Goal: Information Seeking & Learning: Learn about a topic

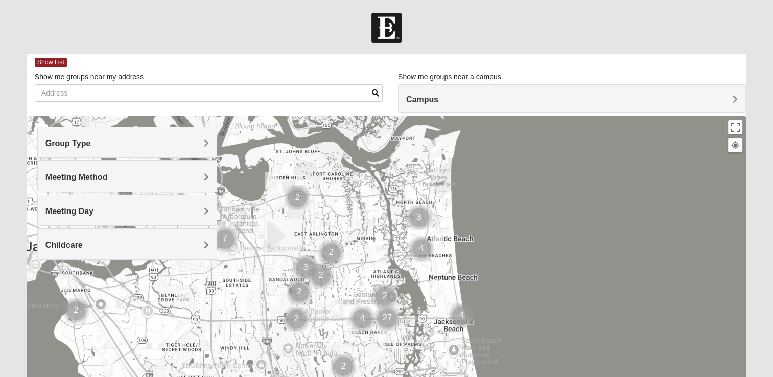
click at [160, 178] on h4 "Meeting Method" at bounding box center [126, 177] width 163 height 10
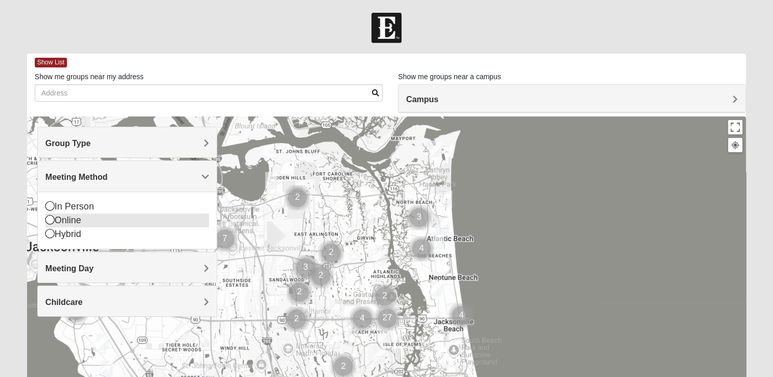
click at [59, 214] on div "Online" at bounding box center [126, 221] width 163 height 14
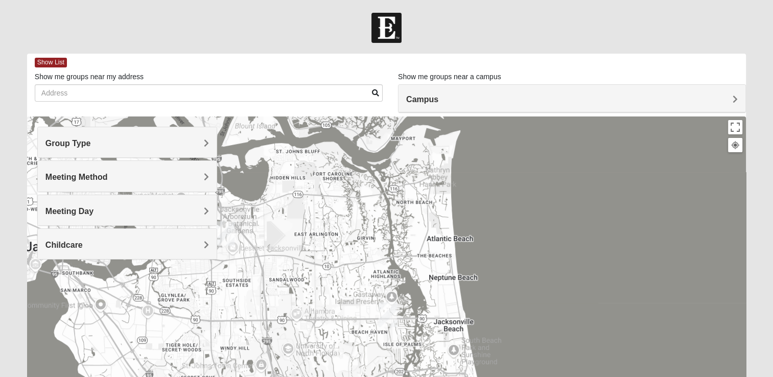
click at [70, 179] on span "Meeting Method" at bounding box center [76, 177] width 62 height 9
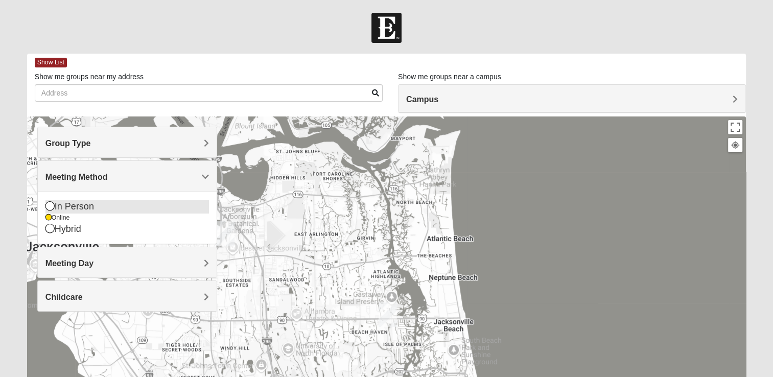
click at [53, 201] on icon at bounding box center [49, 205] width 9 height 9
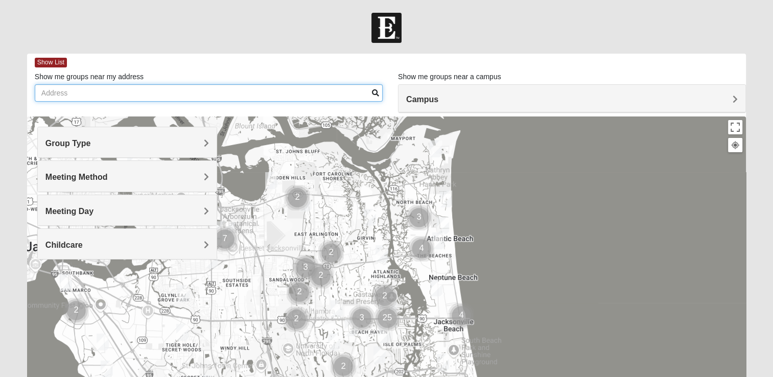
click at [165, 93] on input "Show me groups near my address" at bounding box center [209, 92] width 348 height 17
type input "3800 ne 152nd ct vancouver wa 98682"
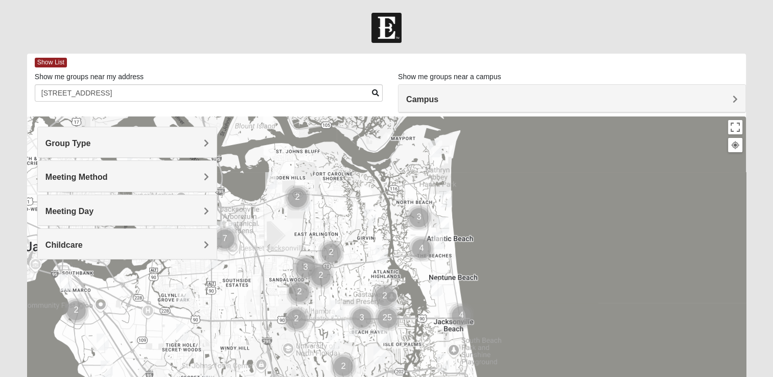
click at [374, 90] on span at bounding box center [375, 92] width 7 height 7
click at [741, 102] on div "Campus" at bounding box center [571, 99] width 347 height 28
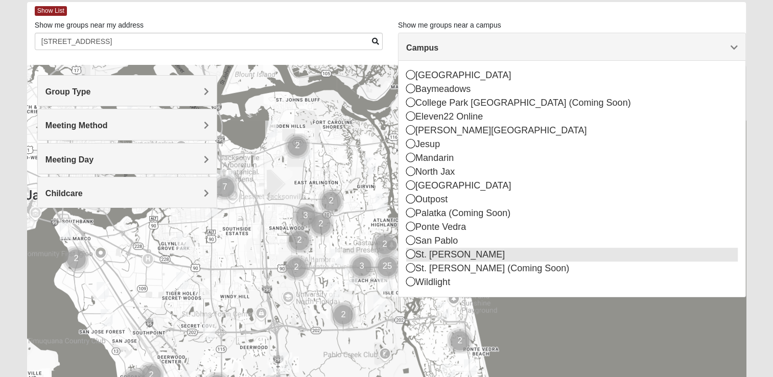
scroll to position [32, 0]
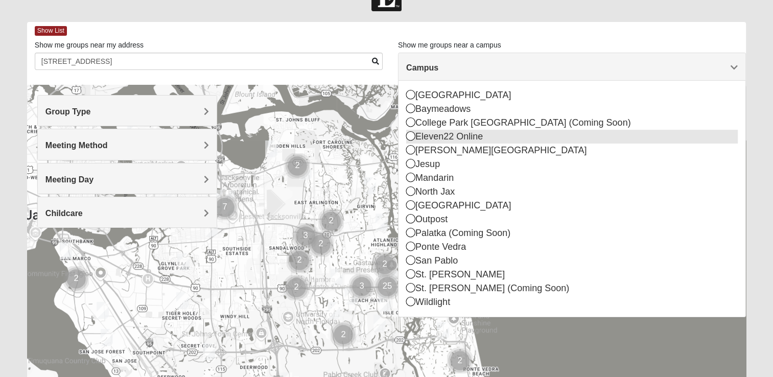
click at [484, 134] on div "Eleven22 Online" at bounding box center [572, 137] width 332 height 14
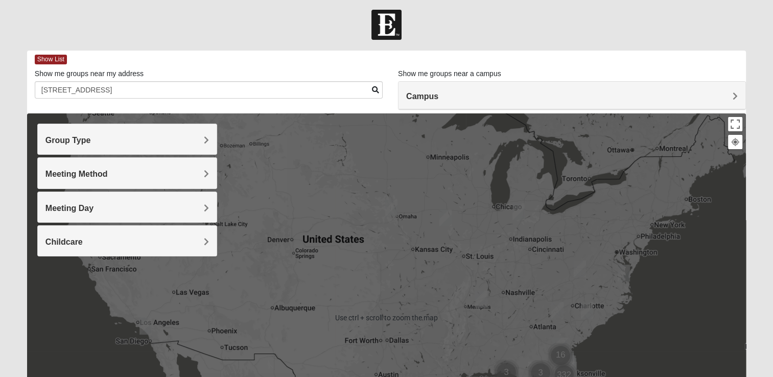
scroll to position [0, 0]
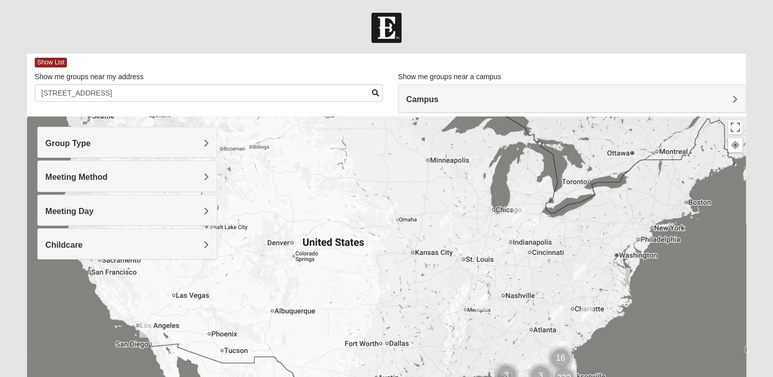
click at [147, 148] on div "Group Type" at bounding box center [127, 142] width 179 height 30
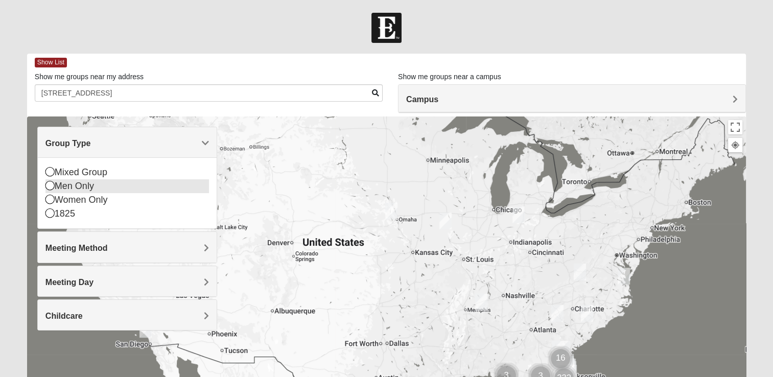
click at [80, 189] on div "Men Only" at bounding box center [126, 186] width 163 height 14
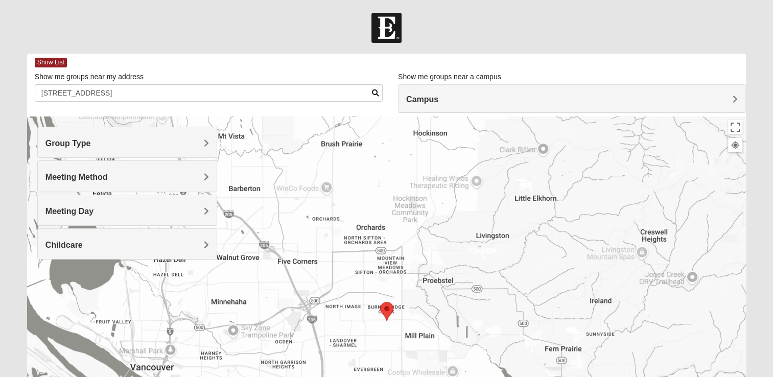
click at [110, 178] on h4 "Meeting Method" at bounding box center [126, 177] width 163 height 10
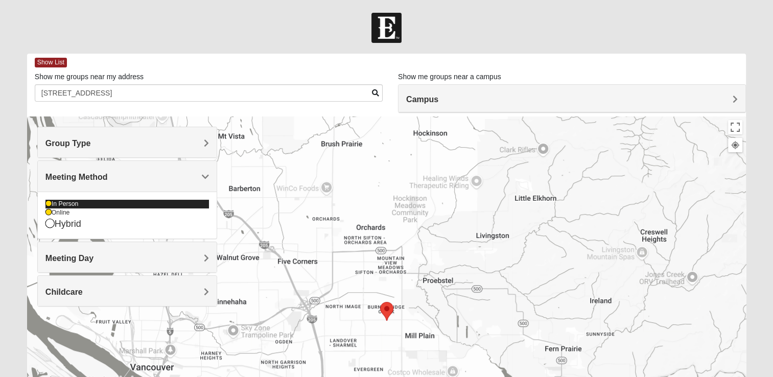
click at [79, 203] on div "In Person" at bounding box center [126, 204] width 163 height 9
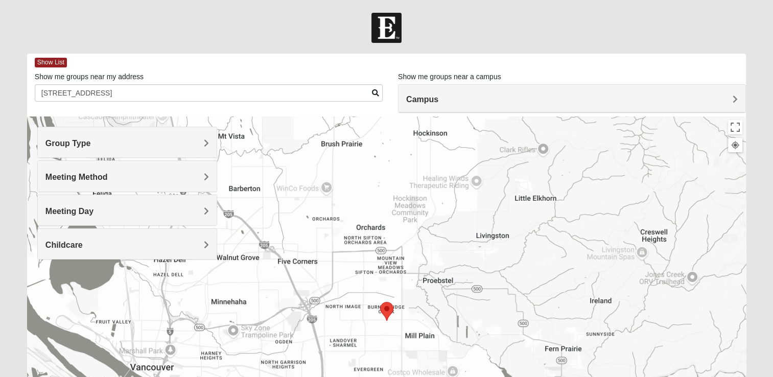
click at [143, 204] on div "Meeting Day" at bounding box center [127, 210] width 179 height 30
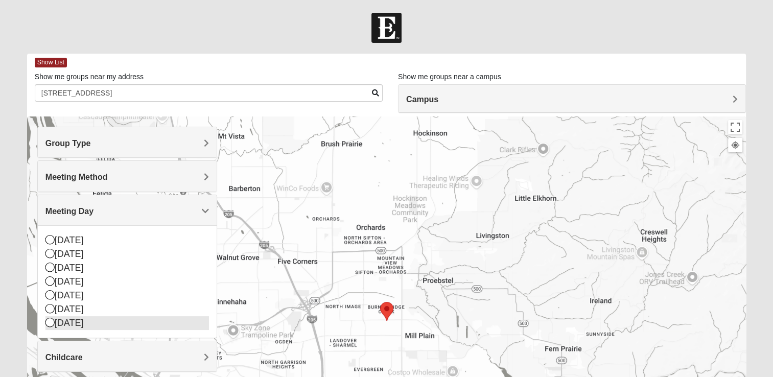
click at [101, 325] on div "[DATE]" at bounding box center [126, 323] width 163 height 14
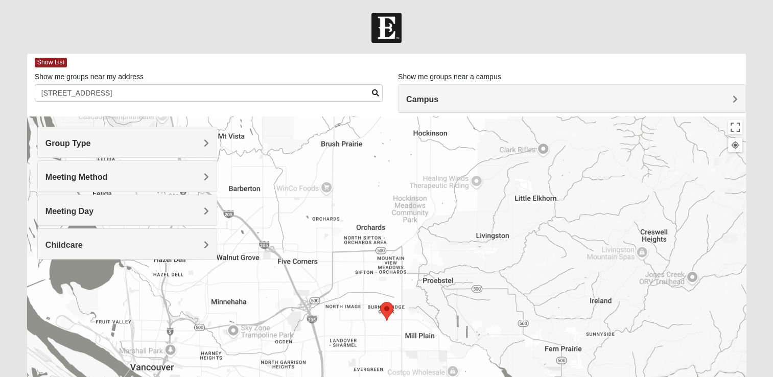
click at [131, 241] on h4 "Childcare" at bounding box center [126, 245] width 163 height 10
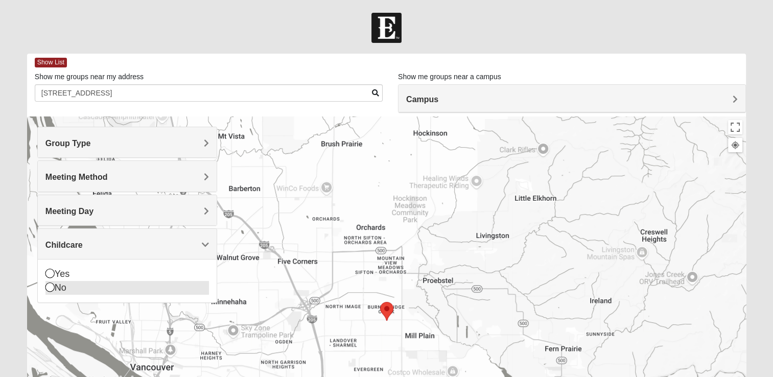
click at [60, 285] on div "No" at bounding box center [126, 288] width 163 height 14
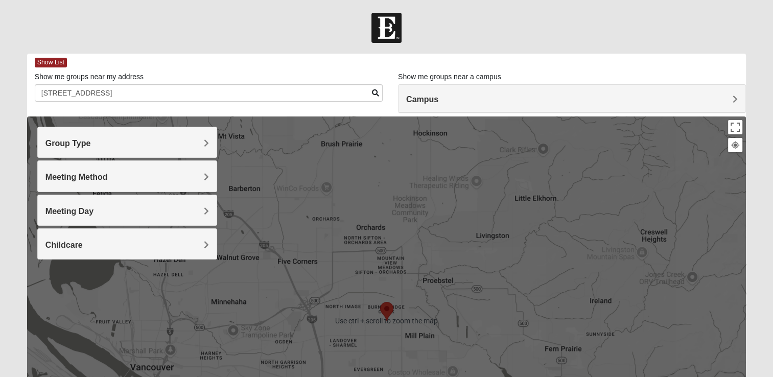
click at [714, 99] on h4 "Campus" at bounding box center [572, 100] width 332 height 10
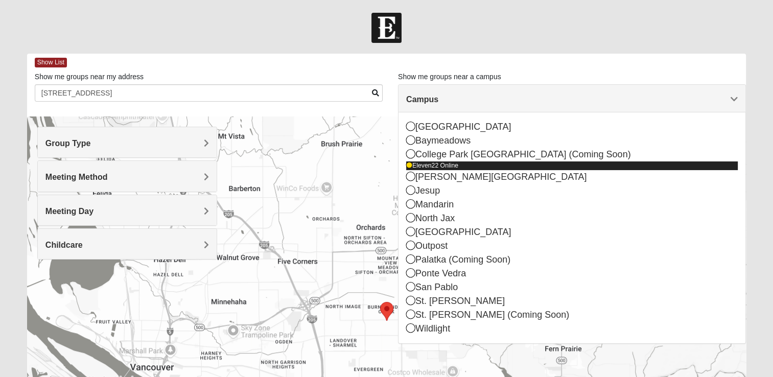
click at [454, 163] on div "Eleven22 Online" at bounding box center [572, 165] width 332 height 9
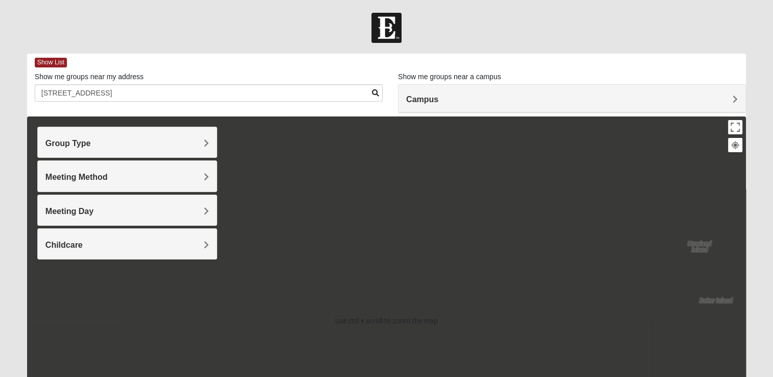
click at [179, 133] on div "Group Type" at bounding box center [127, 142] width 179 height 30
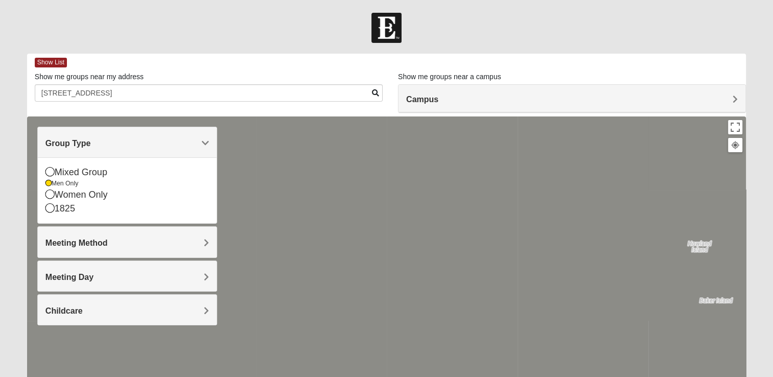
click at [279, 148] on div at bounding box center [386, 320] width 719 height 409
click at [181, 244] on h4 "Meeting Method" at bounding box center [126, 243] width 163 height 10
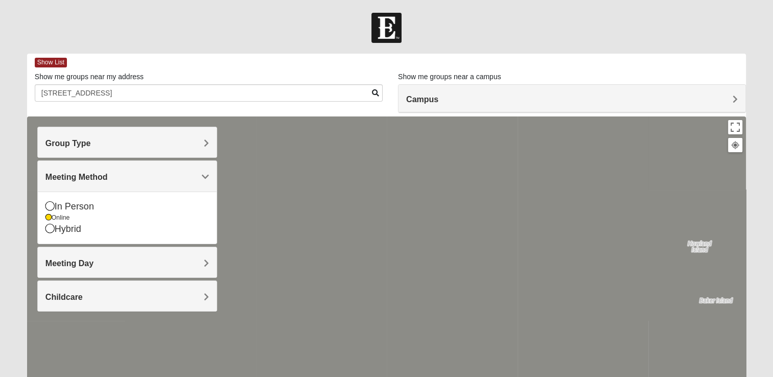
click at [472, 198] on div at bounding box center [386, 320] width 719 height 409
click at [371, 54] on div "Show List" at bounding box center [390, 63] width 711 height 18
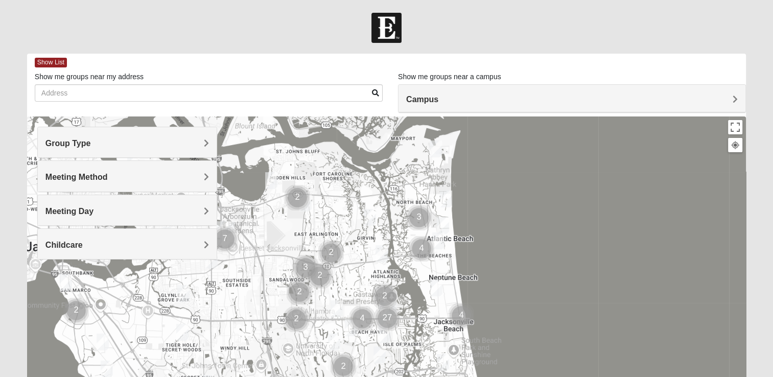
click at [191, 146] on h4 "Group Type" at bounding box center [126, 143] width 163 height 10
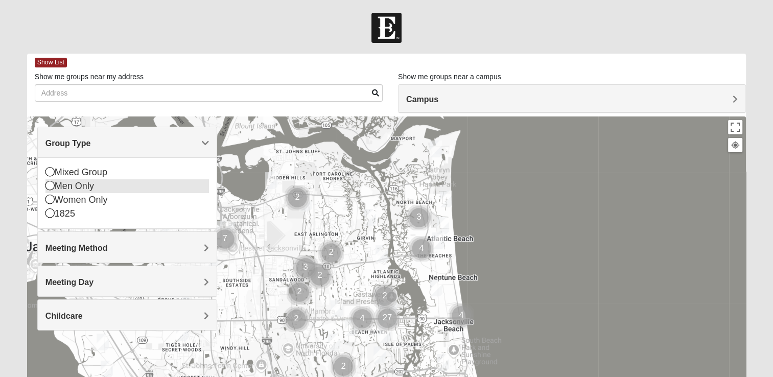
click at [144, 190] on div "Men Only" at bounding box center [126, 186] width 163 height 14
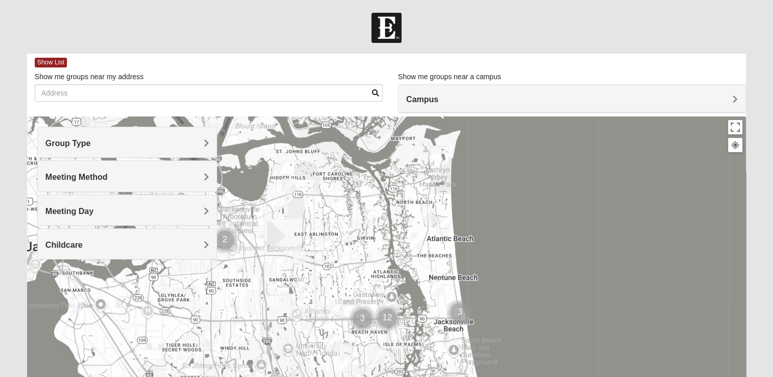
click at [140, 184] on div "Meeting Method" at bounding box center [127, 176] width 179 height 30
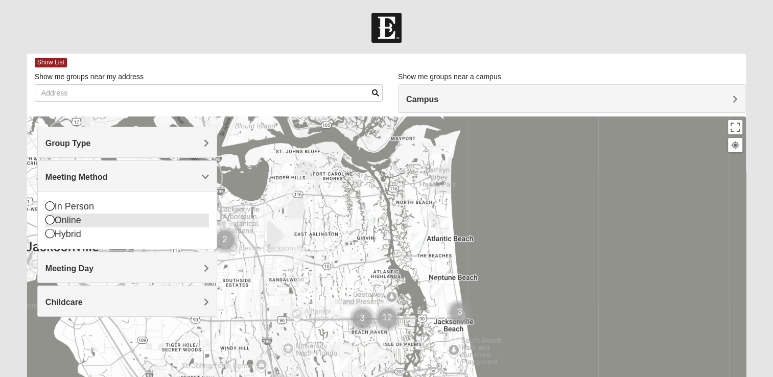
click at [125, 221] on div "Online" at bounding box center [126, 221] width 163 height 14
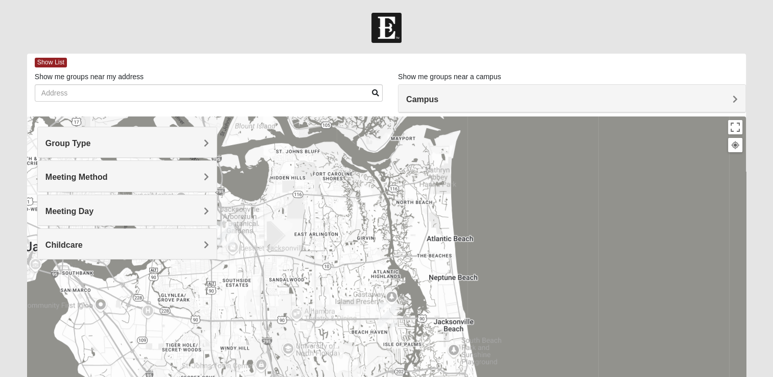
click at [137, 212] on h4 "Meeting Day" at bounding box center [126, 211] width 163 height 10
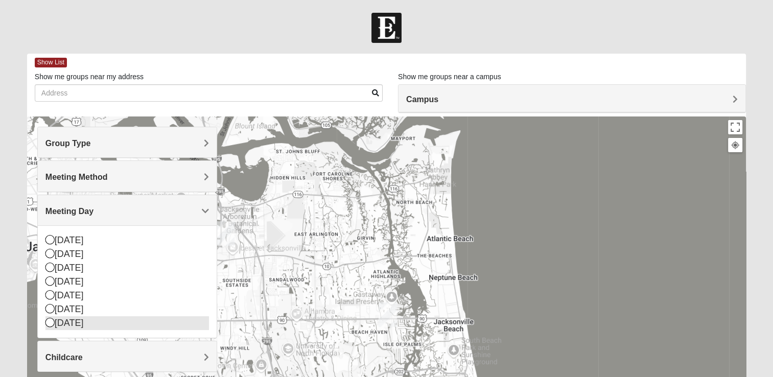
click at [97, 325] on div "[DATE]" at bounding box center [126, 323] width 163 height 14
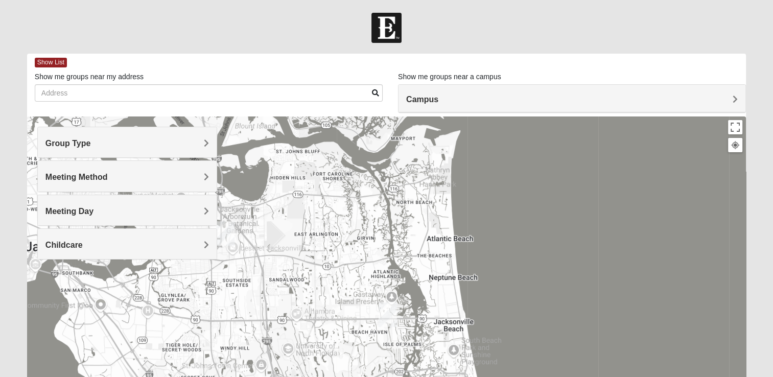
click at [150, 245] on h4 "Childcare" at bounding box center [126, 245] width 163 height 10
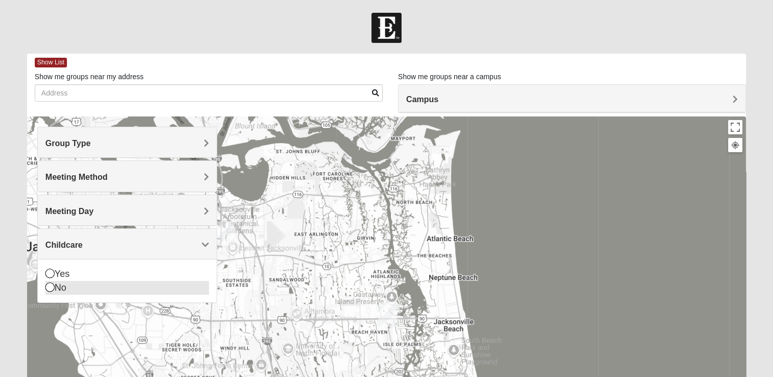
click at [92, 284] on div "No" at bounding box center [126, 288] width 163 height 14
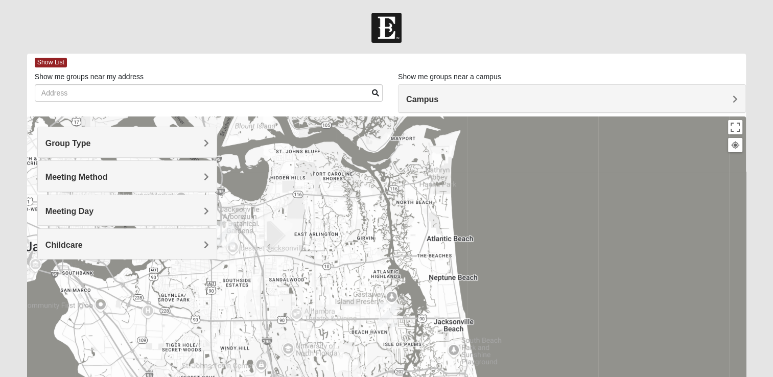
click at [468, 101] on h4 "Campus" at bounding box center [572, 100] width 332 height 10
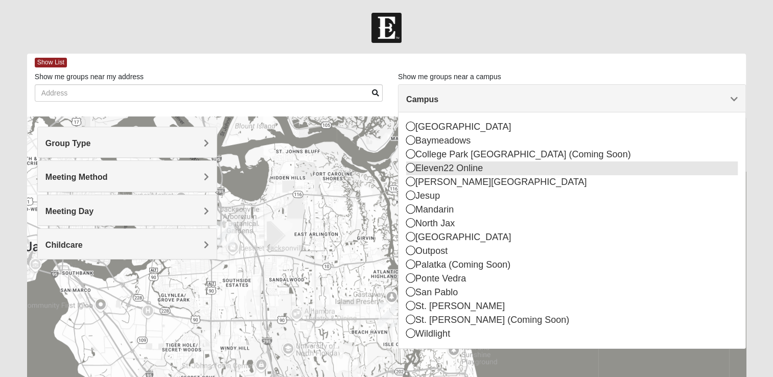
click at [461, 165] on div "Eleven22 Online" at bounding box center [572, 168] width 332 height 14
